Goal: Transaction & Acquisition: Purchase product/service

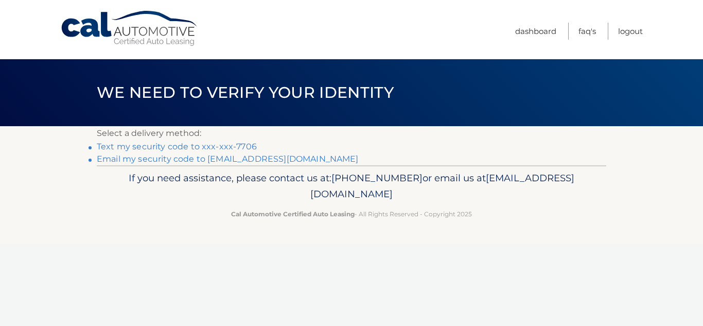
click at [169, 148] on link "Text my security code to xxx-xxx-7706" at bounding box center [177, 146] width 160 height 10
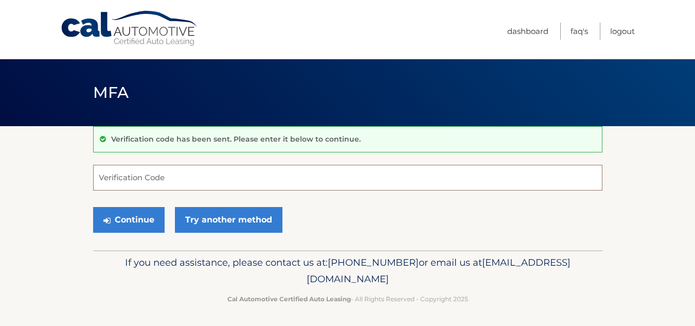
click at [154, 178] on input "Verification Code" at bounding box center [347, 178] width 509 height 26
type input "086917"
click at [93, 207] on button "Continue" at bounding box center [128, 220] width 71 height 26
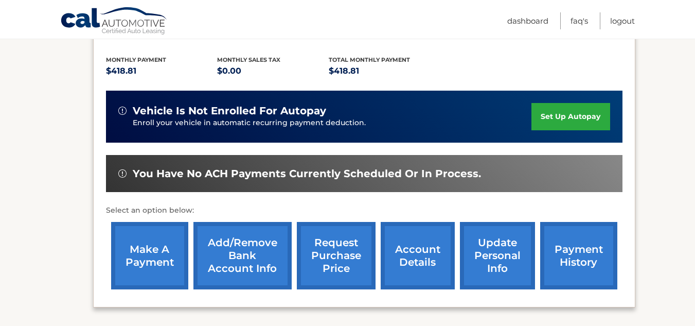
scroll to position [246, 0]
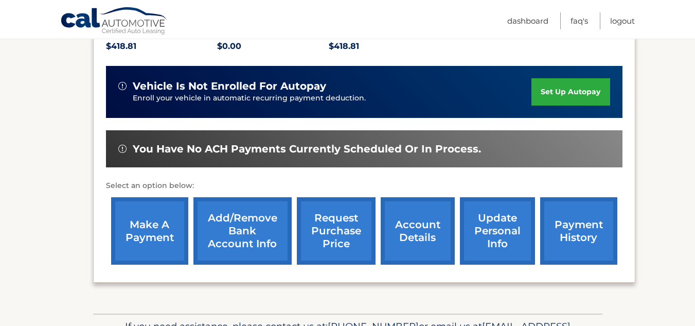
click at [141, 217] on link "make a payment" at bounding box center [149, 230] width 77 height 67
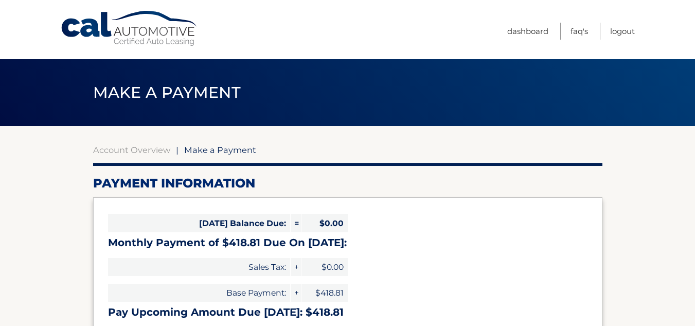
select select "Zjg3ZDRkMzctZTQ4MS00NDg4LTk4NjgtOTlmZTBiZWYzNDgx"
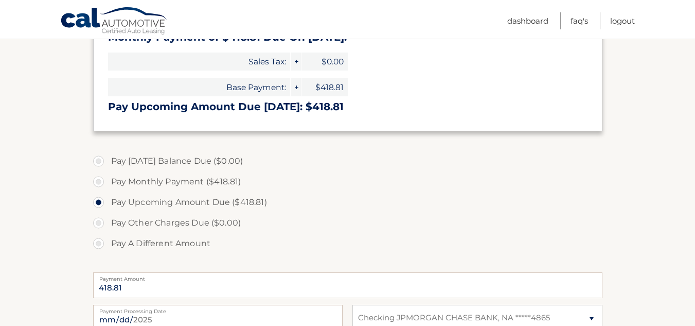
scroll to position [206, 0]
click at [97, 183] on label "Pay Monthly Payment ($418.81)" at bounding box center [347, 181] width 509 height 21
click at [97, 183] on input "Pay Monthly Payment ($418.81)" at bounding box center [102, 179] width 10 height 16
radio input "true"
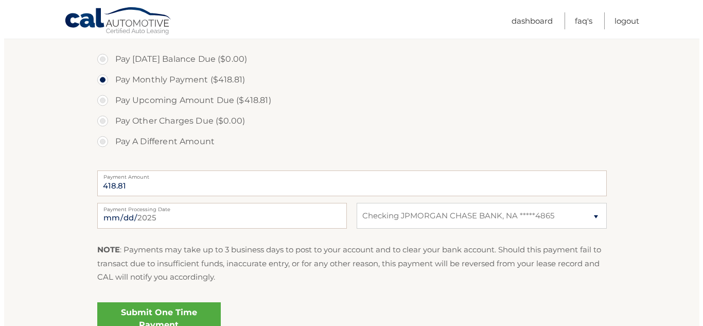
scroll to position [409, 0]
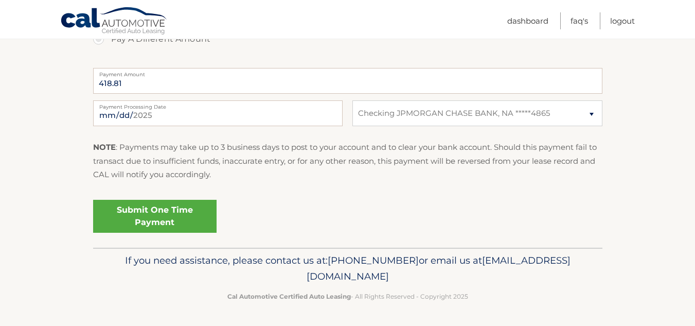
click at [147, 214] on link "Submit One Time Payment" at bounding box center [154, 216] width 123 height 33
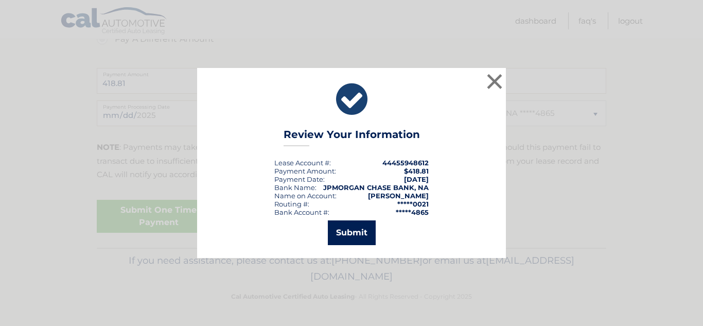
click at [366, 234] on button "Submit" at bounding box center [352, 232] width 48 height 25
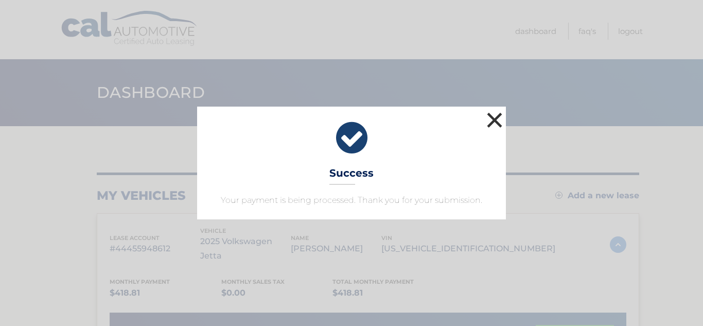
click at [494, 120] on button "×" at bounding box center [494, 120] width 21 height 21
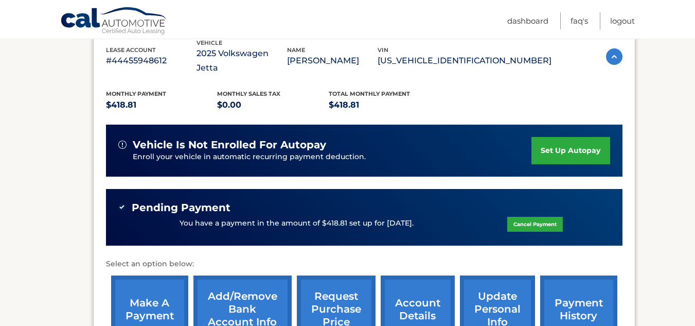
scroll to position [206, 0]
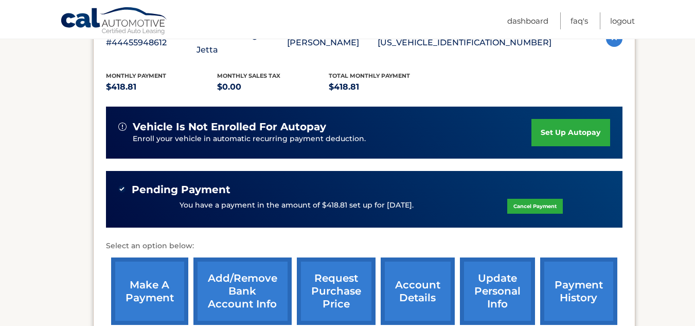
click at [576, 275] on link "payment history" at bounding box center [578, 290] width 77 height 67
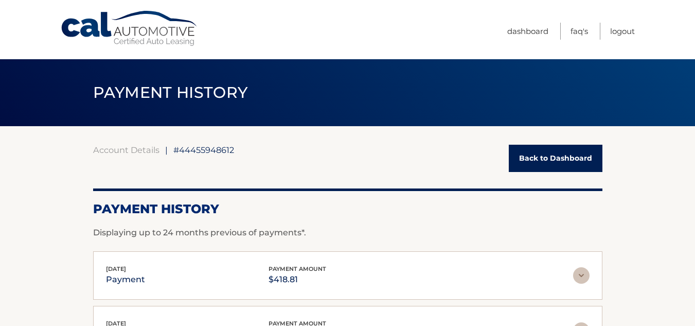
click at [567, 159] on link "Back to Dashboard" at bounding box center [556, 158] width 94 height 27
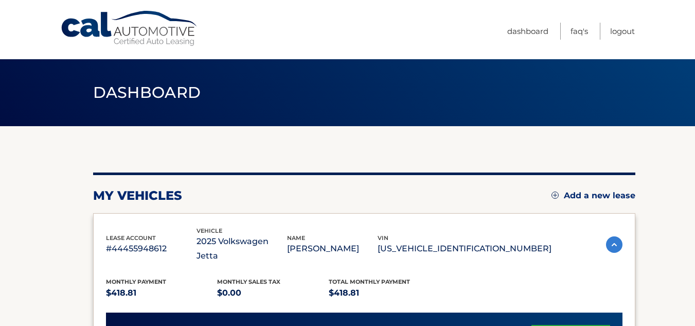
scroll to position [206, 0]
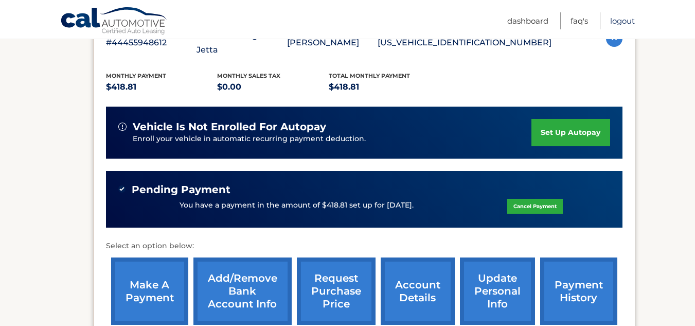
click at [620, 23] on link "Logout" at bounding box center [622, 20] width 25 height 17
